Goal: Task Accomplishment & Management: Use online tool/utility

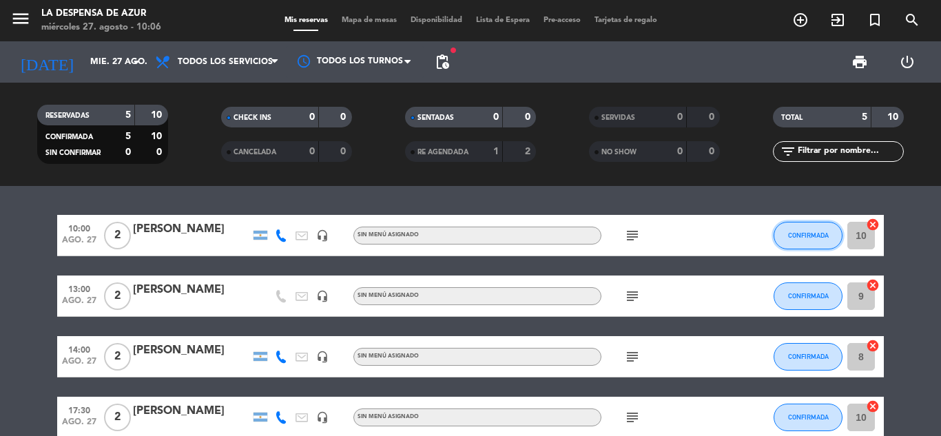
click at [793, 239] on button "CONFIRMADA" at bounding box center [808, 236] width 69 height 28
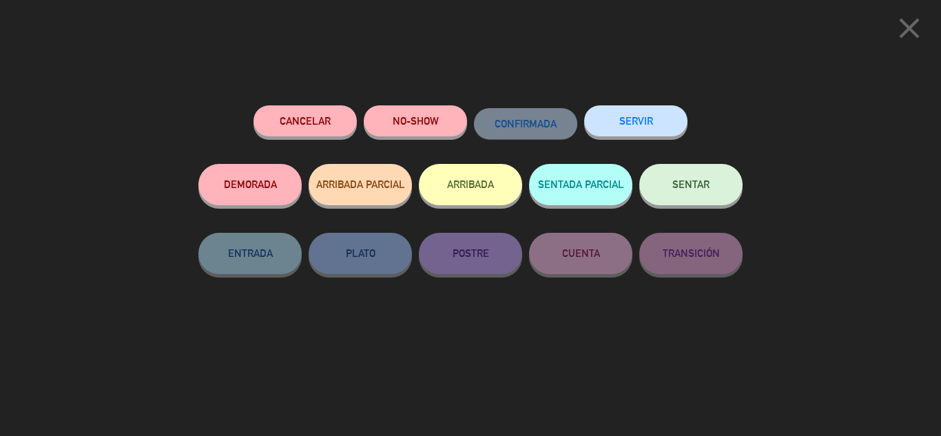
click at [673, 185] on span "SENTAR" at bounding box center [691, 184] width 37 height 12
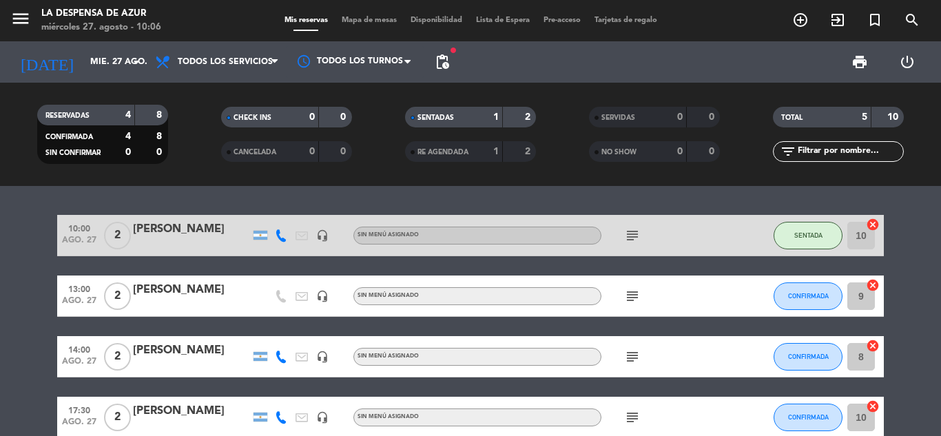
click at [629, 232] on icon "subject" at bounding box center [632, 235] width 17 height 17
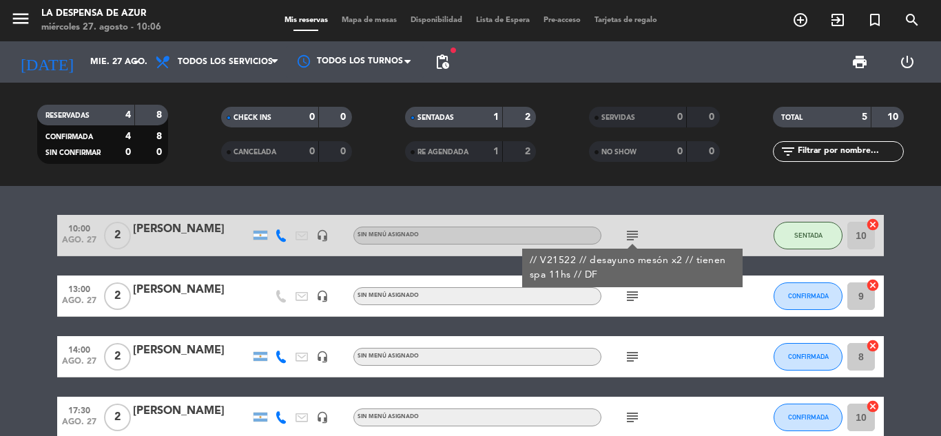
click at [629, 232] on icon "subject" at bounding box center [632, 235] width 17 height 17
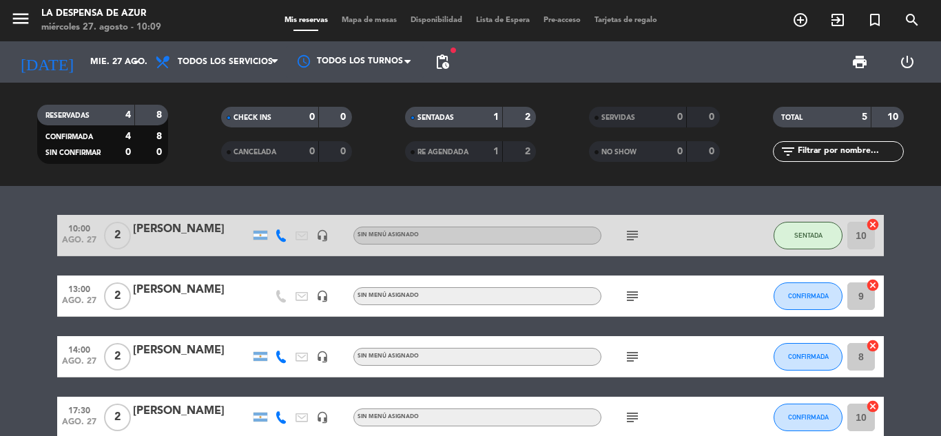
click at [637, 234] on icon "subject" at bounding box center [632, 235] width 17 height 17
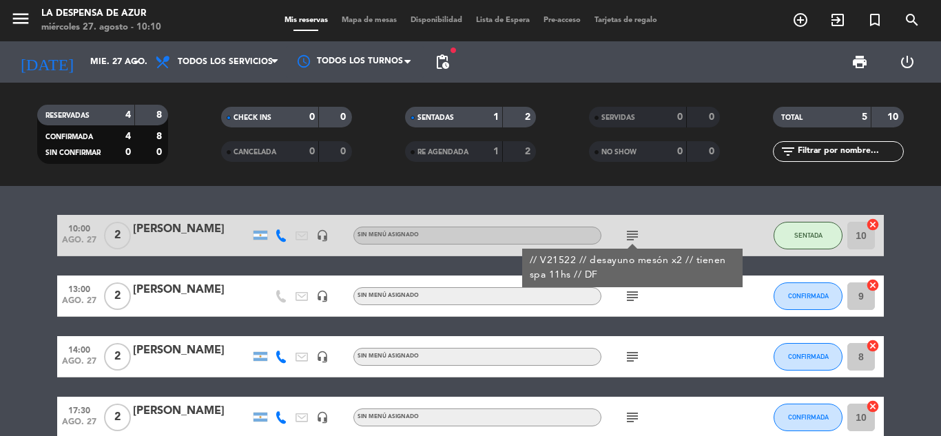
click at [35, 228] on bookings-row "10:00 [DATE] 2 [PERSON_NAME] headset_mic Sin menú asignado subject // V21522 //…" at bounding box center [470, 357] width 941 height 284
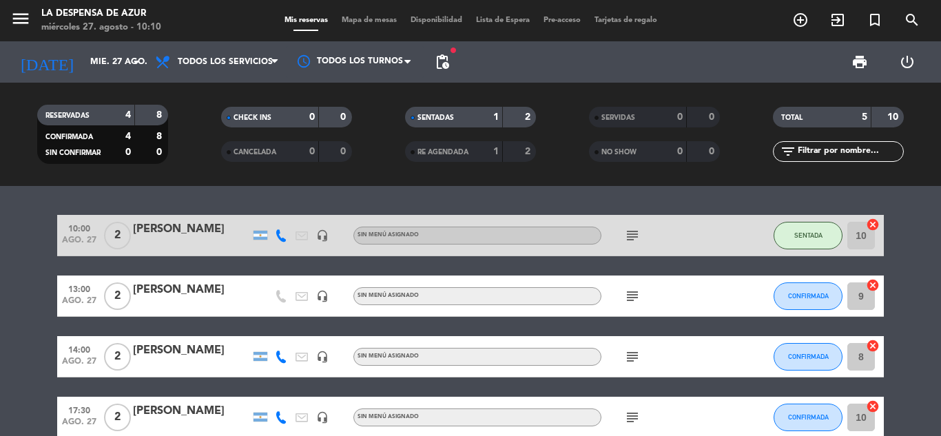
click at [636, 225] on div "subject" at bounding box center [664, 235] width 124 height 41
click at [634, 238] on icon "subject" at bounding box center [632, 235] width 17 height 17
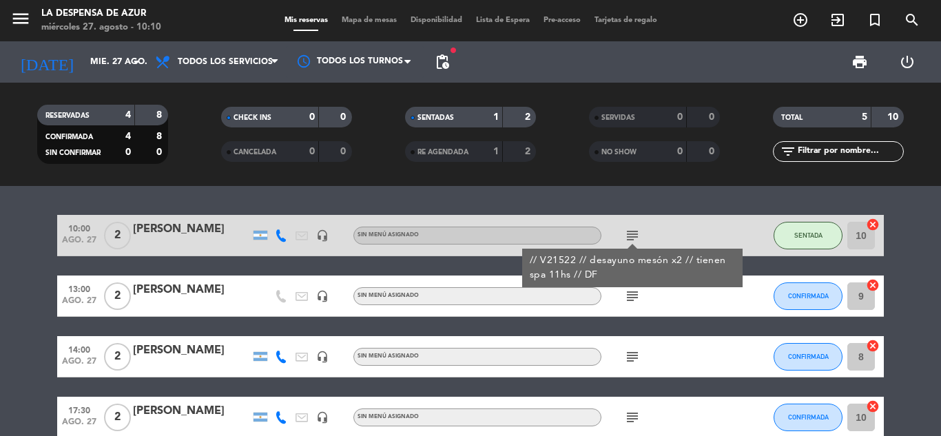
click at [634, 236] on icon "subject" at bounding box center [632, 235] width 17 height 17
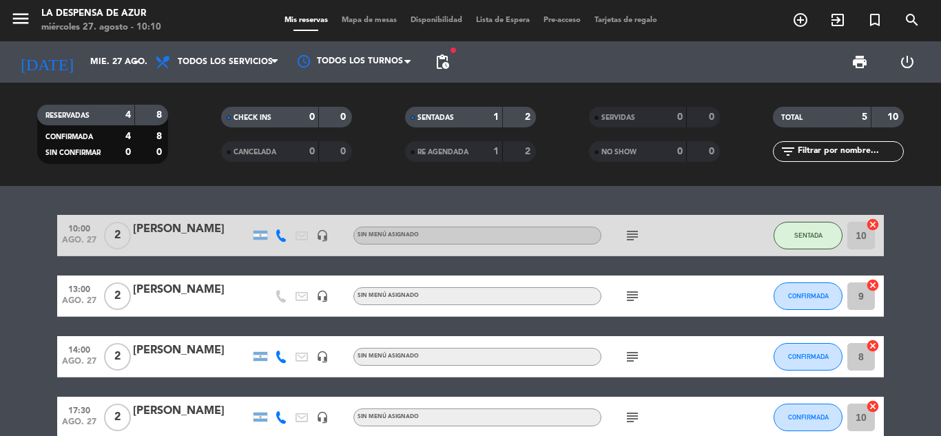
click at [634, 293] on icon "subject" at bounding box center [632, 296] width 17 height 17
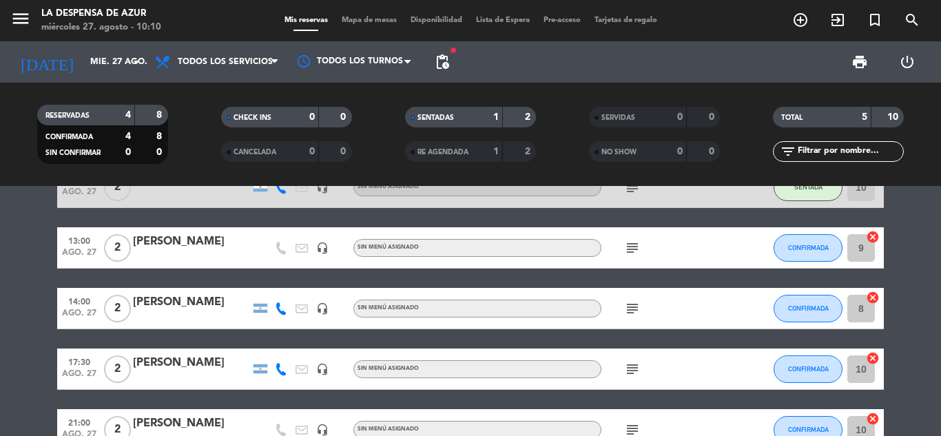
scroll to position [69, 0]
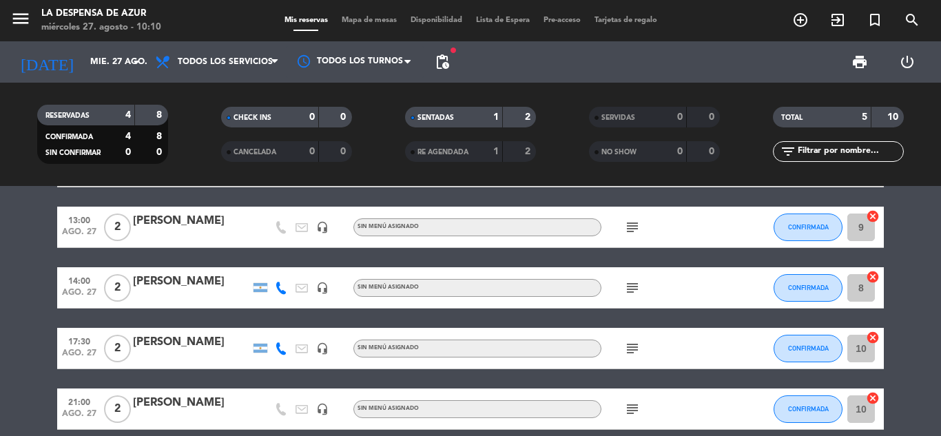
click at [633, 293] on icon "subject" at bounding box center [632, 288] width 17 height 17
click at [633, 289] on icon "subject" at bounding box center [632, 288] width 17 height 17
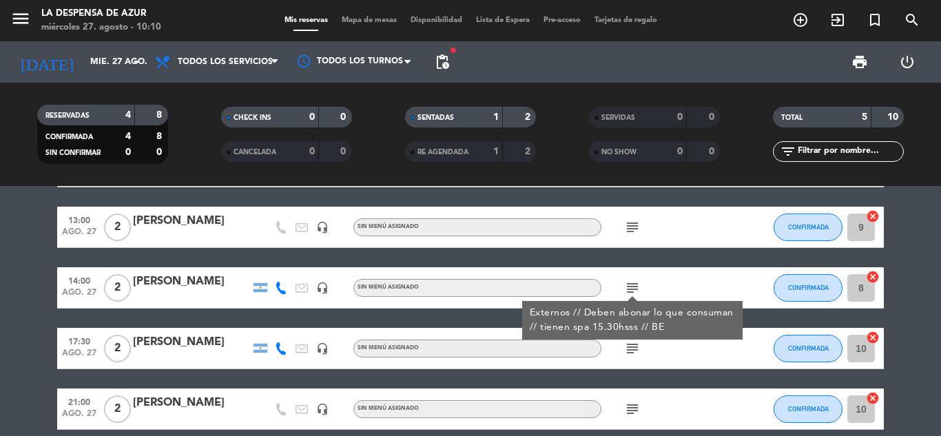
click at [3, 298] on bookings-row "10:00 [DATE] 2 [PERSON_NAME] headset_mic Sin menú asignado subject SENTADA 10 c…" at bounding box center [470, 288] width 941 height 284
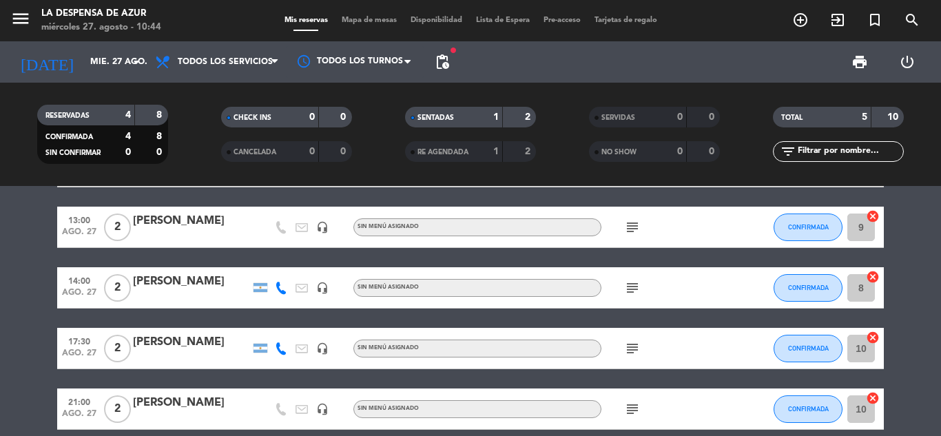
click at [36, 212] on bookings-row "10:00 [DATE] 2 [PERSON_NAME] headset_mic Sin menú asignado subject SENTADA 10 c…" at bounding box center [470, 288] width 941 height 284
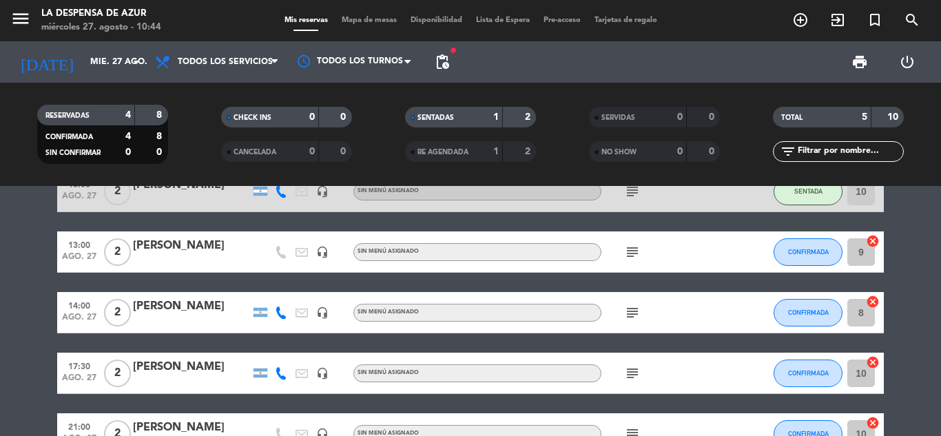
scroll to position [0, 0]
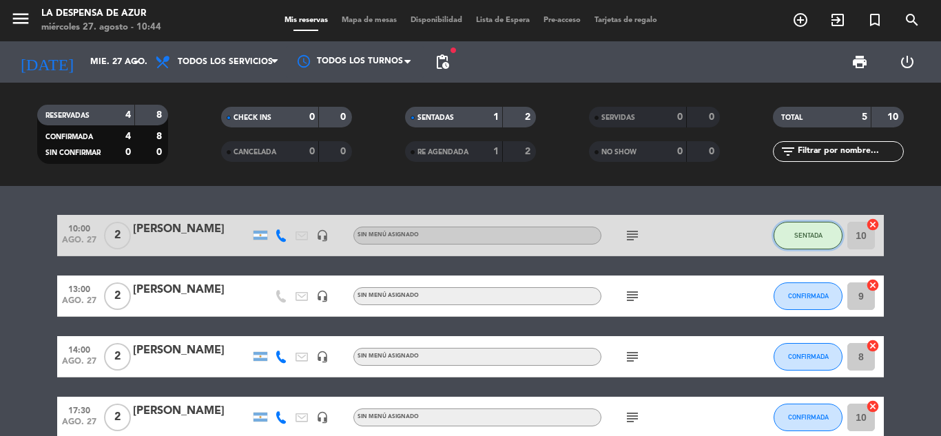
click at [806, 239] on button "SENTADA" at bounding box center [808, 236] width 69 height 28
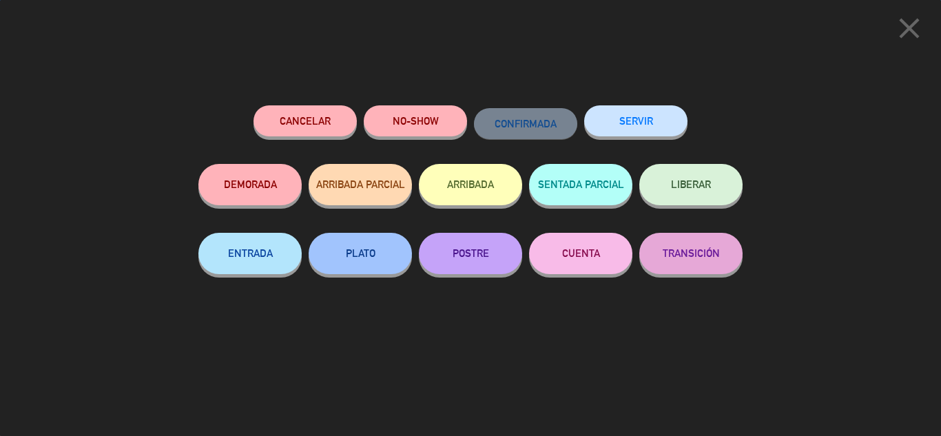
click at [647, 118] on button "SERVIR" at bounding box center [635, 120] width 103 height 31
